Goal: Navigation & Orientation: Go to known website

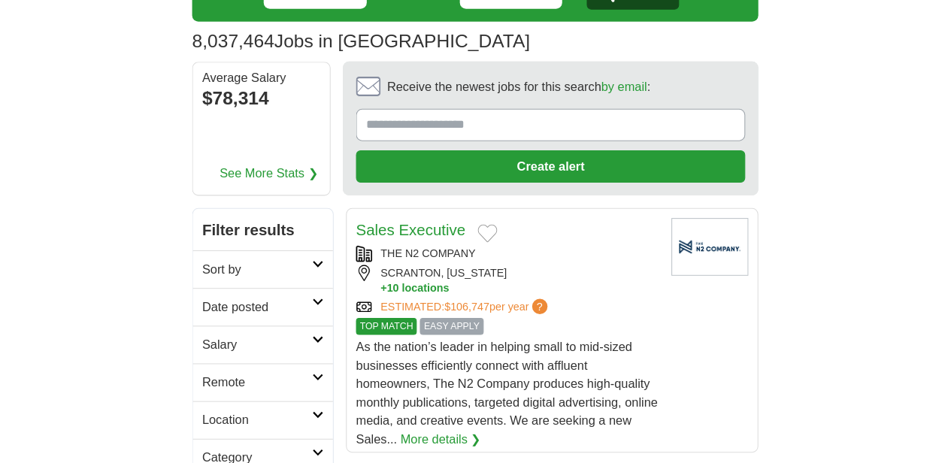
scroll to position [150, 0]
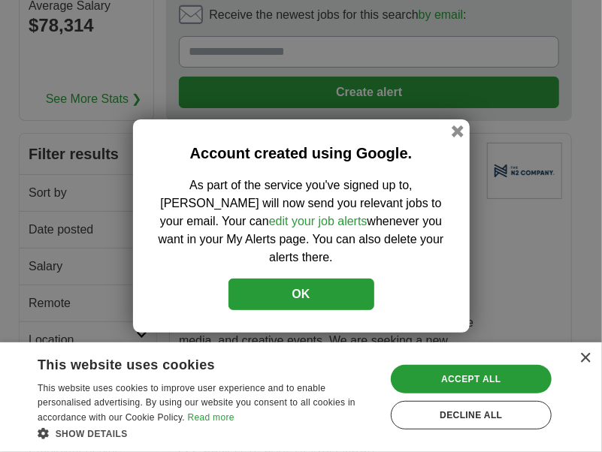
click at [316, 288] on button "OK" at bounding box center [301, 295] width 146 height 32
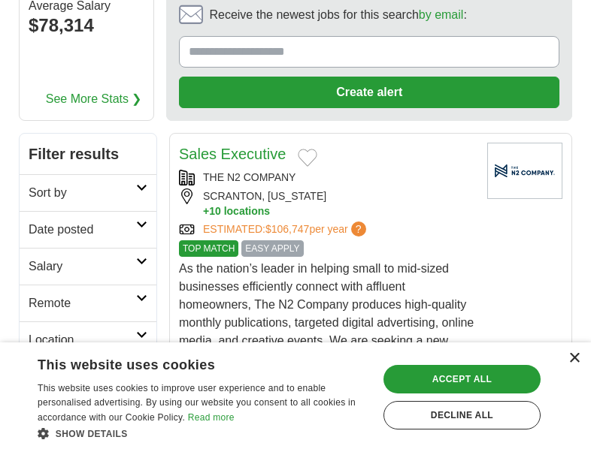
click at [573, 363] on div "×" at bounding box center [573, 358] width 11 height 11
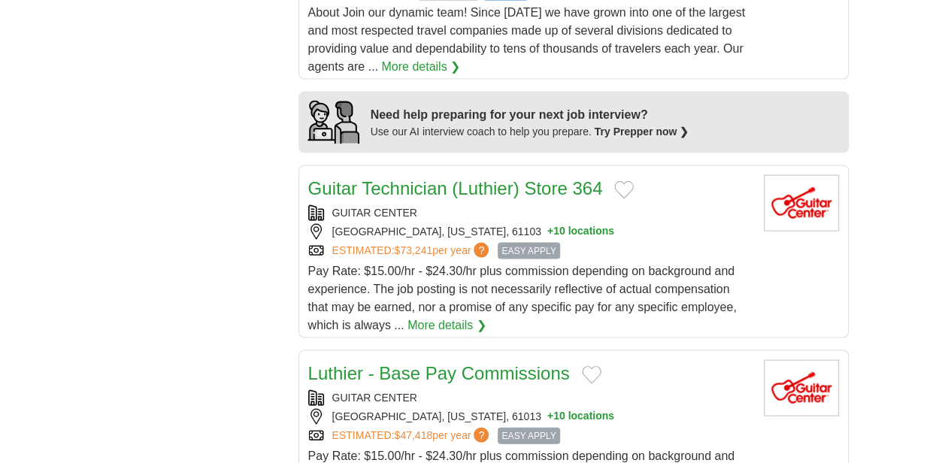
scroll to position [1503, 0]
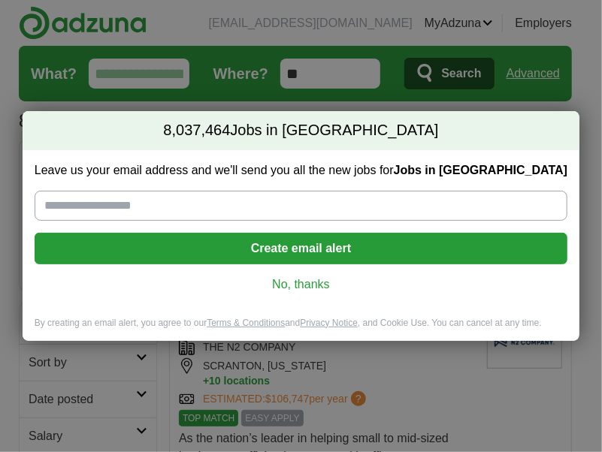
click at [275, 282] on link "No, thanks" at bounding box center [301, 285] width 509 height 17
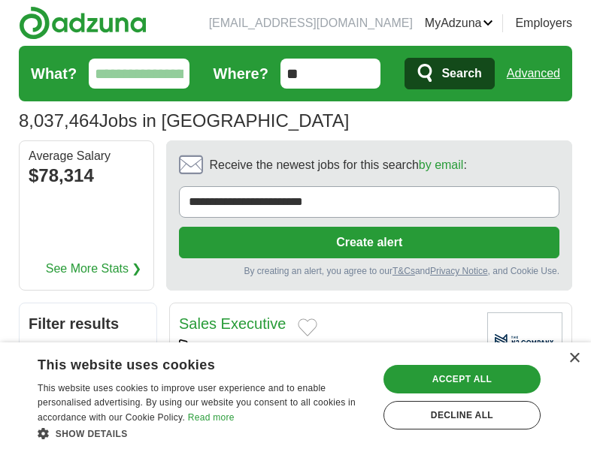
click at [570, 365] on div "×" at bounding box center [570, 359] width 19 height 11
click at [576, 362] on div "×" at bounding box center [573, 358] width 11 height 11
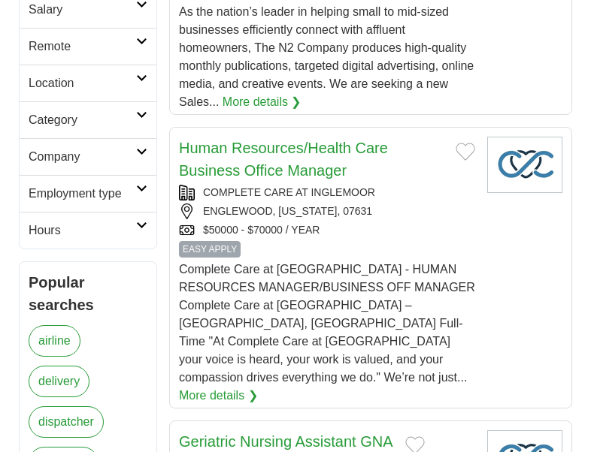
scroll to position [451, 0]
